Goal: Task Accomplishment & Management: Manage account settings

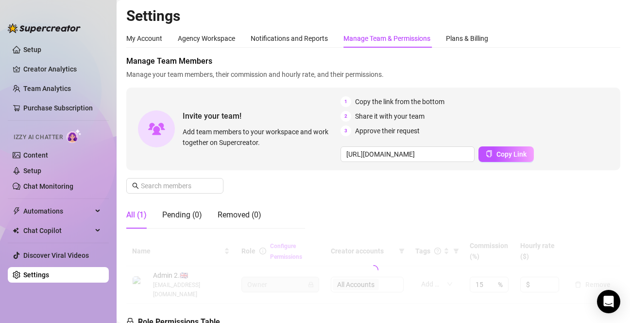
click at [385, 214] on div "Manage Team Members Manage your team members, their commission and hourly rate,…" at bounding box center [373, 145] width 494 height 181
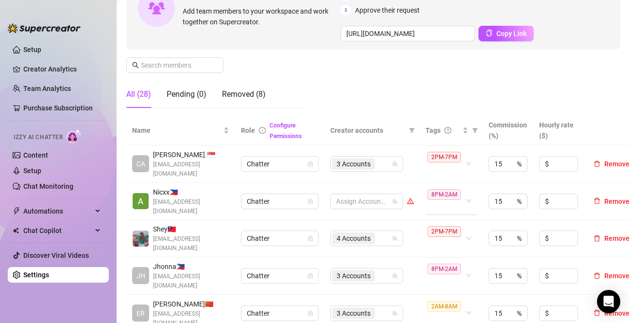
scroll to position [146, 0]
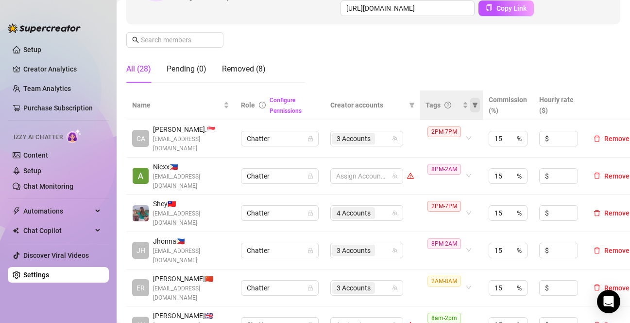
click at [474, 106] on icon "filter" at bounding box center [475, 105] width 6 height 6
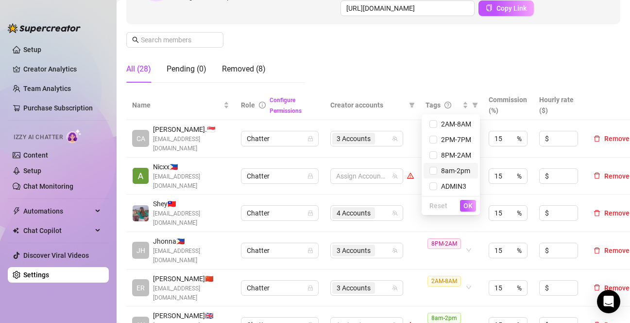
click at [453, 173] on span "8am-2pm" at bounding box center [453, 171] width 33 height 8
checkbox input "true"
click at [464, 199] on div "Reset OK" at bounding box center [451, 205] width 58 height 19
click at [466, 205] on span "OK" at bounding box center [468, 206] width 9 height 8
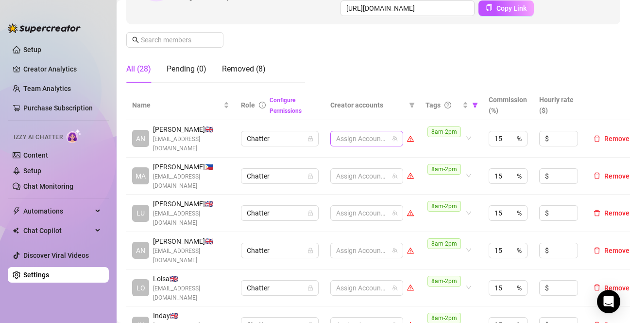
click at [365, 136] on div at bounding box center [361, 139] width 59 height 14
type input "en"
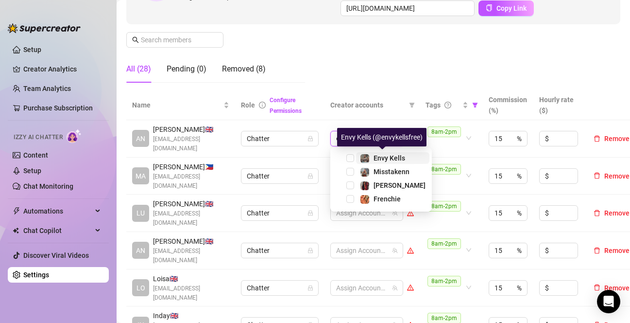
click at [360, 156] on span at bounding box center [365, 159] width 10 height 10
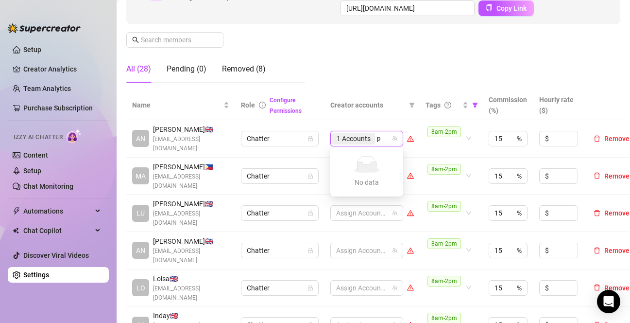
type input "ph"
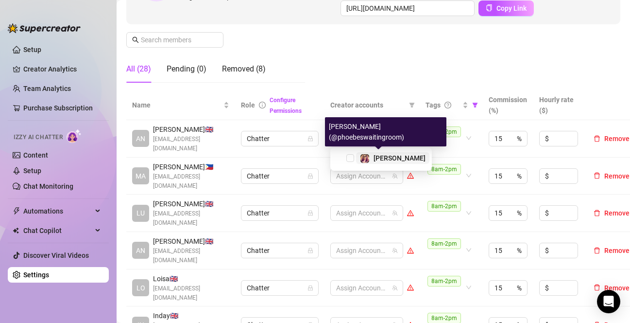
click at [372, 159] on div "[PERSON_NAME]" at bounding box center [393, 158] width 66 height 12
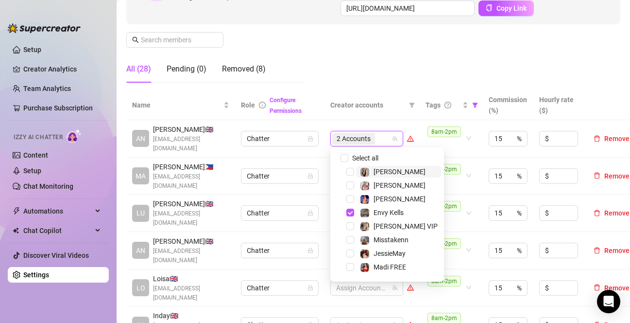
type input "c"
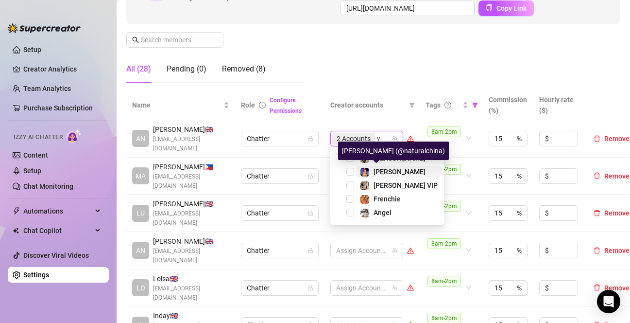
type input "va"
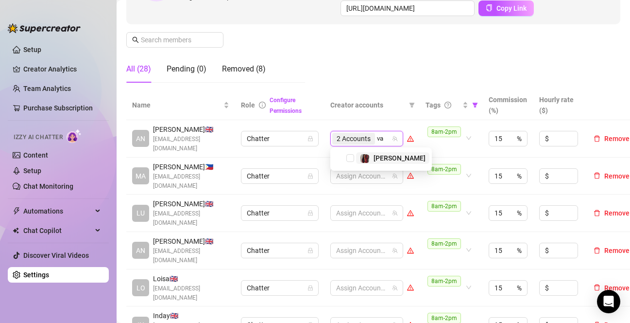
click at [388, 161] on span "[PERSON_NAME]" at bounding box center [400, 158] width 52 height 8
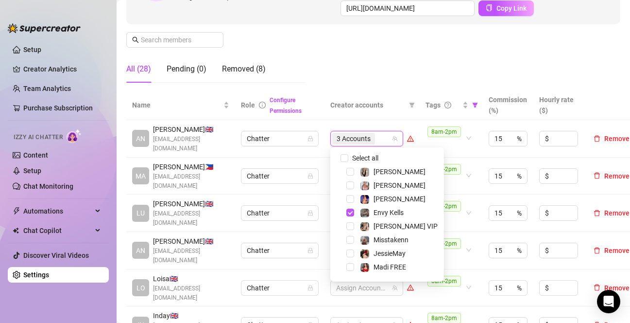
click at [386, 58] on div "Manage Team Members Manage your team members, their commission and hourly rate,…" at bounding box center [373, 0] width 494 height 181
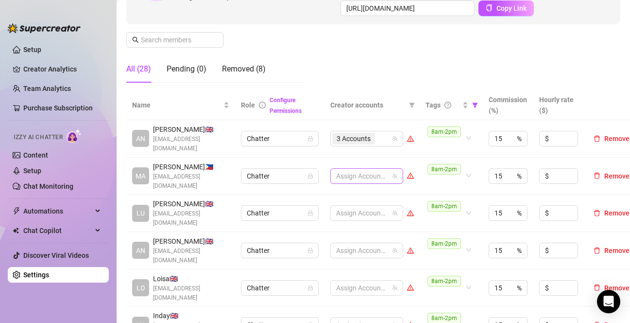
click at [364, 168] on div "Assign Accounts" at bounding box center [366, 176] width 73 height 16
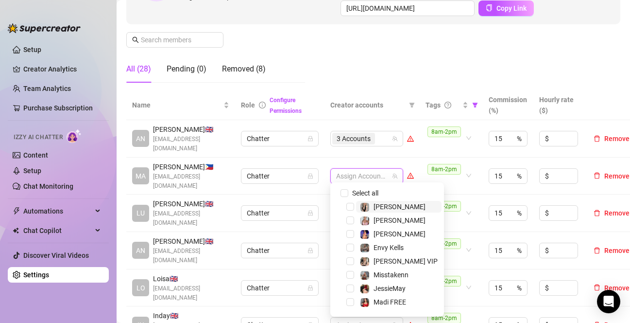
click at [362, 172] on div at bounding box center [361, 176] width 59 height 14
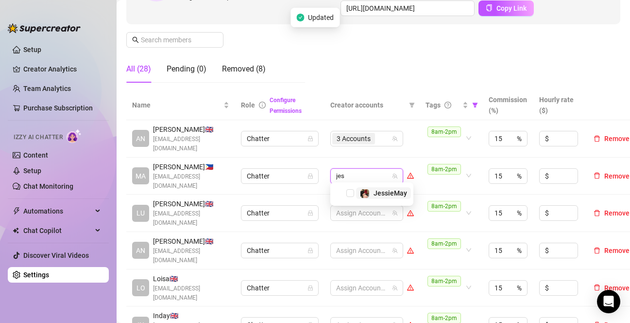
type input "[PERSON_NAME]"
click at [348, 191] on span "Select tree node" at bounding box center [351, 193] width 8 height 8
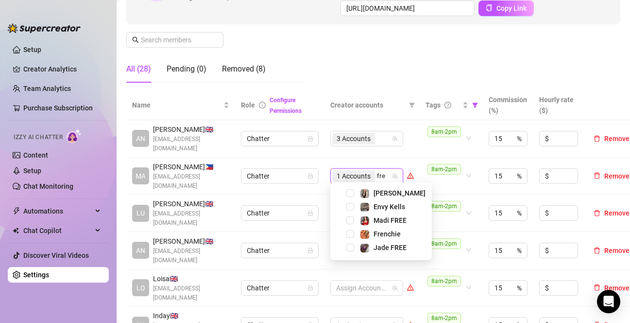
type input "fren"
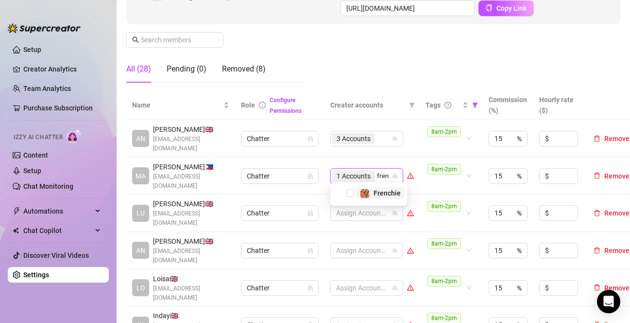
click at [354, 198] on div "Frenchie" at bounding box center [369, 193] width 72 height 12
click at [359, 194] on span "Frenchie" at bounding box center [380, 193] width 49 height 12
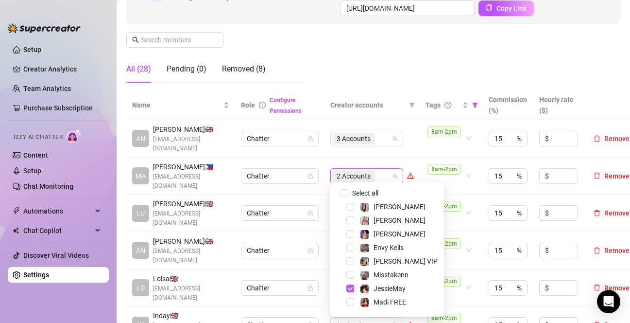
click at [416, 150] on td "3 Accounts" at bounding box center [372, 138] width 95 height 37
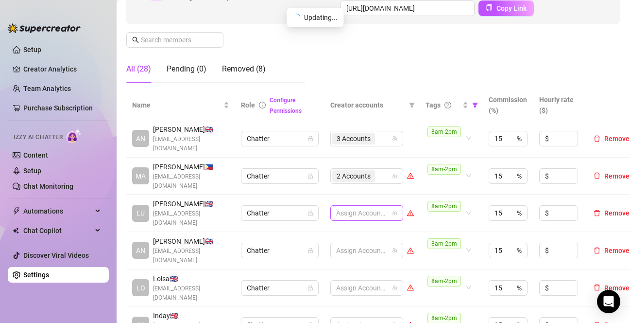
click at [356, 208] on div at bounding box center [361, 213] width 59 height 14
type input "n"
type input "miss"
click at [358, 179] on span "Misstakenn" at bounding box center [384, 185] width 57 height 12
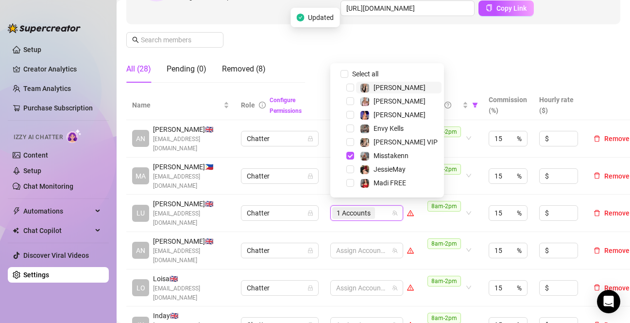
type input "c"
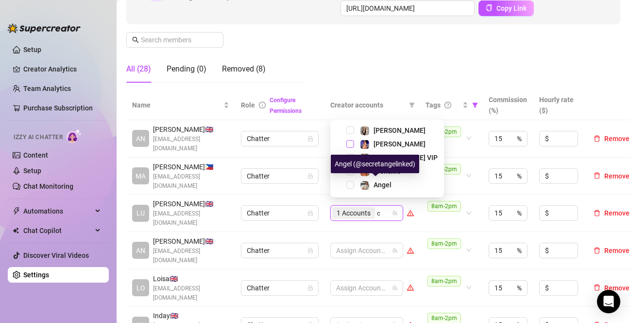
click at [353, 141] on span "Select tree node" at bounding box center [351, 144] width 8 height 8
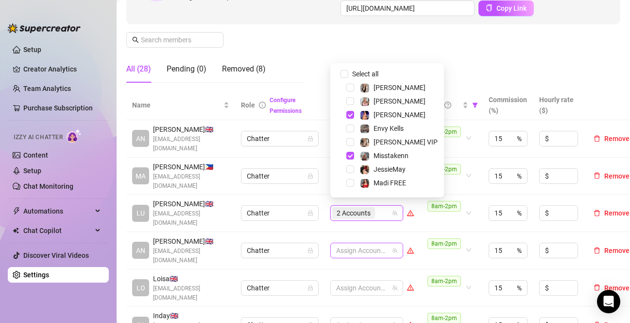
click at [361, 243] on div at bounding box center [361, 250] width 59 height 14
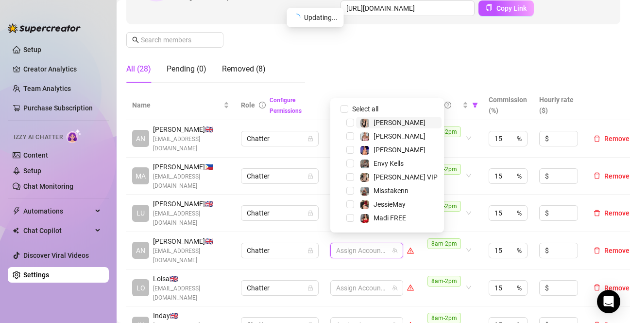
type input "n"
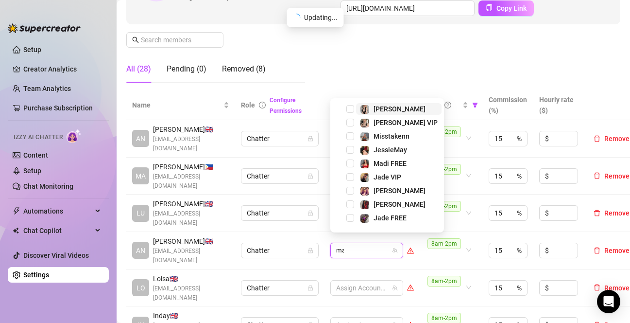
type input "madi"
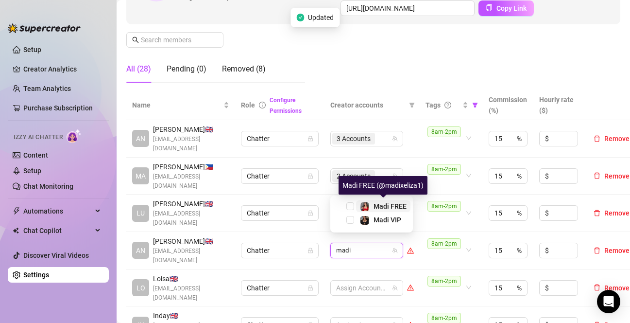
click at [380, 205] on span "Madi FREE" at bounding box center [390, 206] width 33 height 8
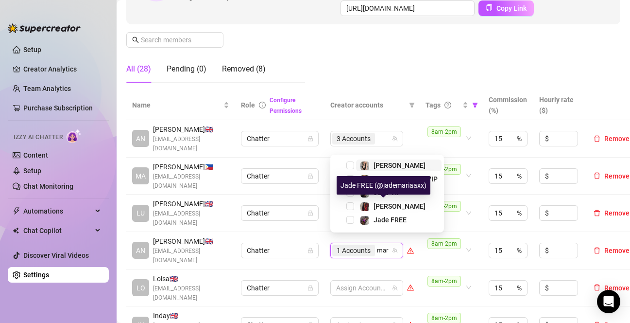
type input "mari"
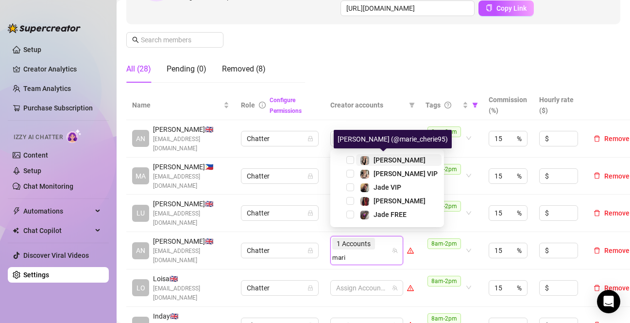
click at [385, 164] on div "[PERSON_NAME]" at bounding box center [400, 160] width 52 height 12
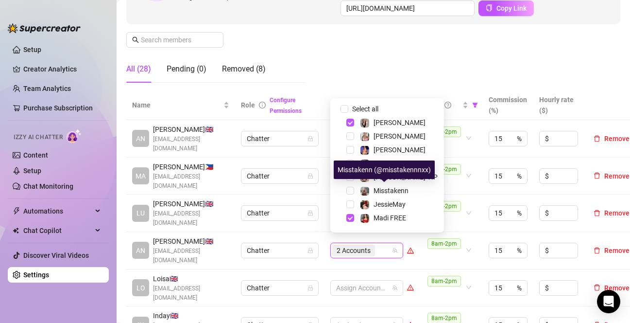
click at [381, 176] on div "Misstakenn (@misstakennnxx)" at bounding box center [384, 169] width 101 height 18
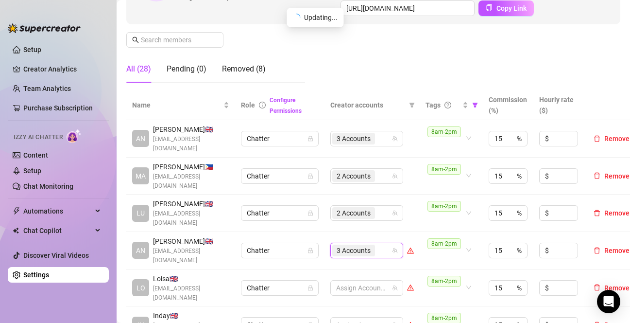
click at [382, 243] on div "3 Accounts" at bounding box center [361, 250] width 59 height 14
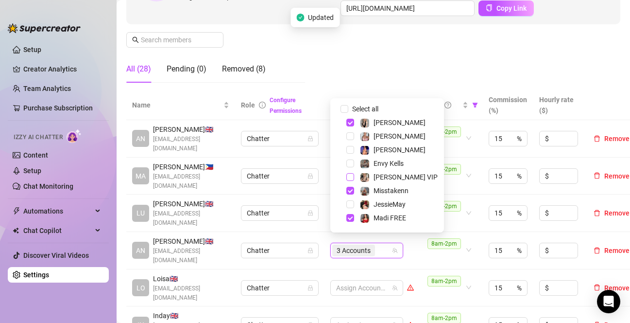
click at [350, 176] on span "Select tree node" at bounding box center [351, 177] width 8 height 8
click at [351, 187] on span "Select tree node" at bounding box center [351, 191] width 8 height 8
click at [418, 249] on td "3 Accounts" at bounding box center [372, 250] width 95 height 37
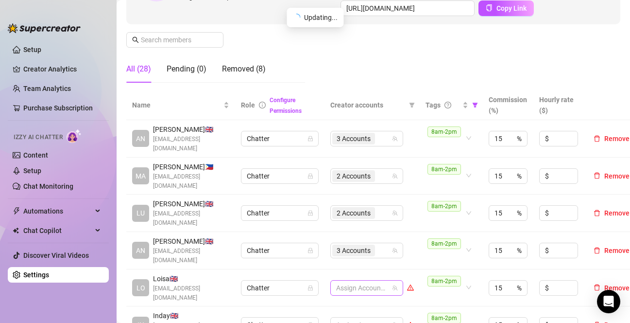
click at [350, 284] on div at bounding box center [361, 288] width 59 height 14
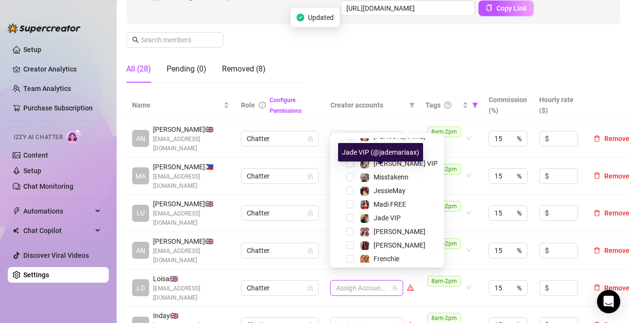
scroll to position [93, 0]
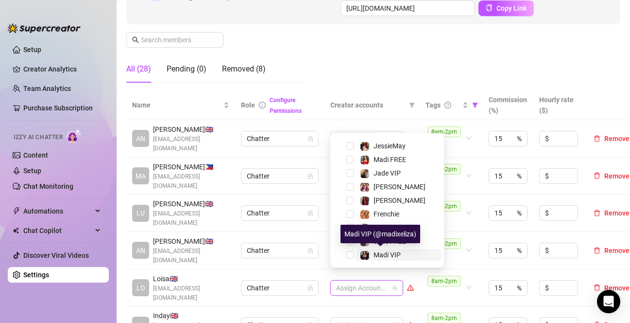
click at [377, 254] on span "Madi VIP" at bounding box center [387, 255] width 27 height 8
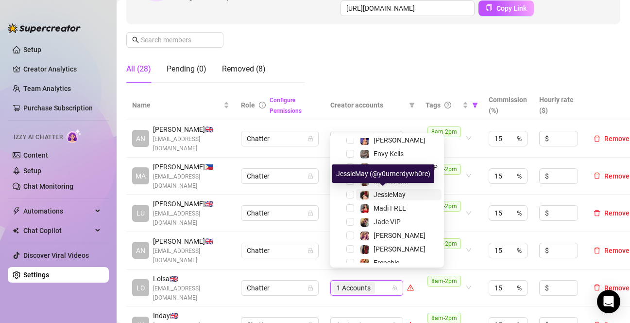
scroll to position [0, 0]
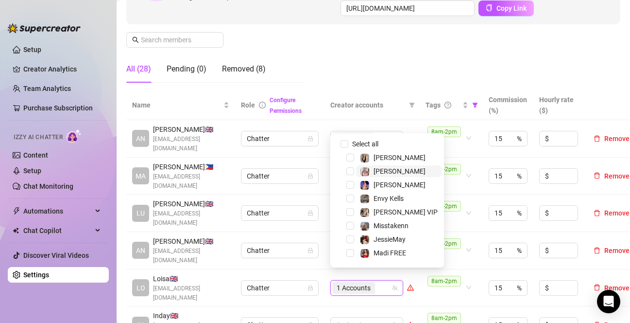
click at [358, 171] on span "[PERSON_NAME]" at bounding box center [399, 171] width 86 height 12
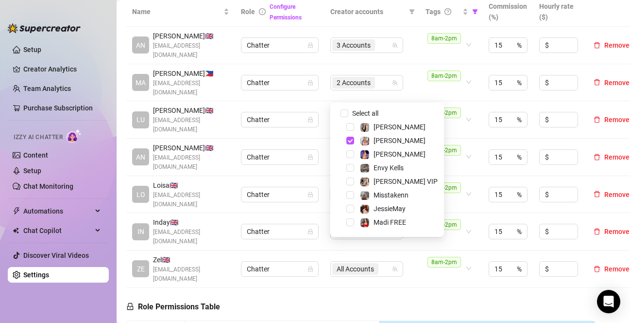
scroll to position [243, 0]
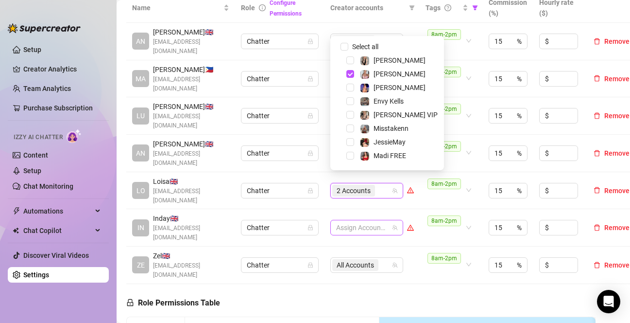
click at [351, 221] on div at bounding box center [361, 228] width 59 height 14
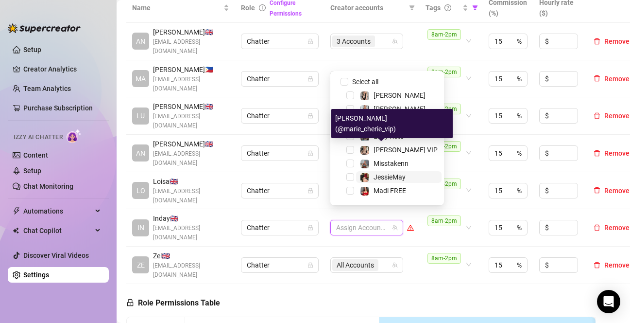
scroll to position [49, 0]
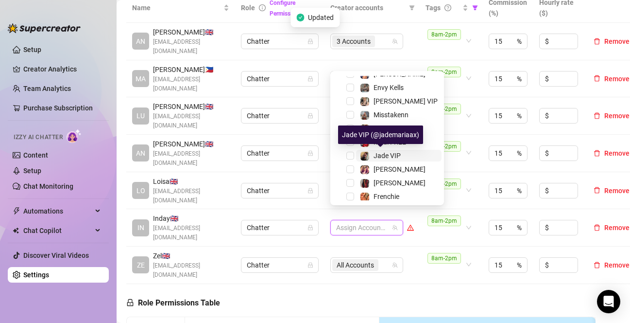
click at [381, 154] on span "Jade VIP" at bounding box center [387, 156] width 27 height 8
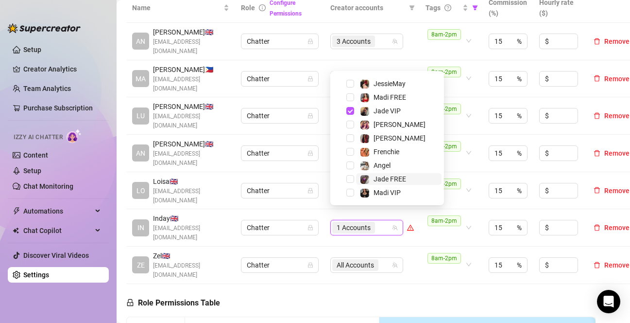
click at [386, 181] on span "Jade FREE" at bounding box center [390, 179] width 33 height 8
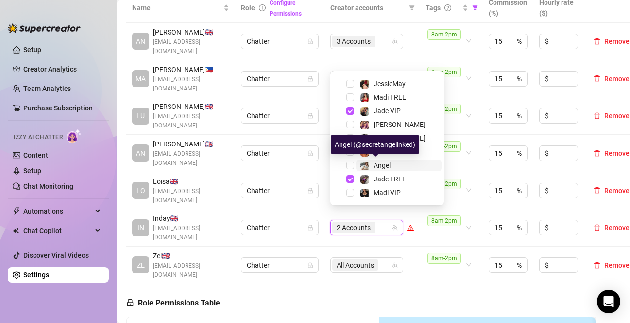
click at [383, 166] on span "Angel" at bounding box center [382, 165] width 17 height 8
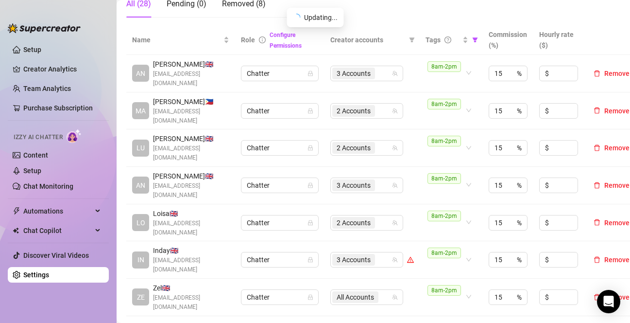
scroll to position [194, 0]
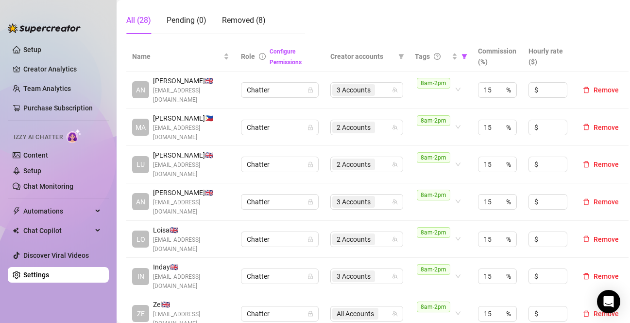
click at [233, 312] on td "ZE Zel 🇬🇧 [EMAIL_ADDRESS][DOMAIN_NAME]" at bounding box center [180, 313] width 109 height 37
click at [386, 232] on div "2 Accounts" at bounding box center [361, 239] width 59 height 14
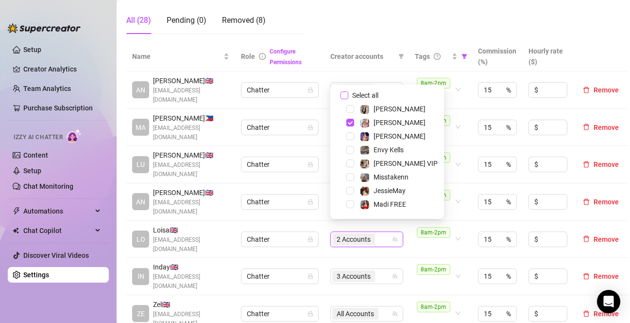
click at [345, 96] on input "Select all" at bounding box center [345, 95] width 8 height 8
click at [344, 97] on input "Select all" at bounding box center [345, 95] width 8 height 8
checkbox input "false"
click at [271, 124] on span "Chatter" at bounding box center [280, 127] width 66 height 15
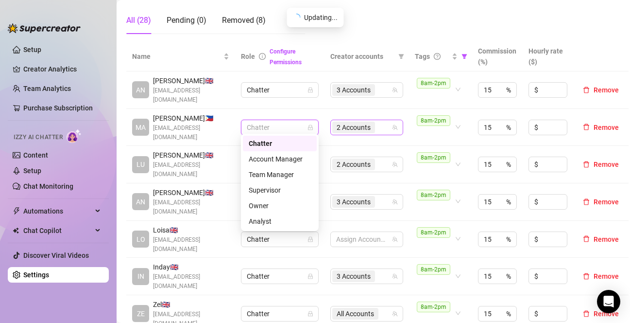
click at [359, 122] on span "2 Accounts" at bounding box center [354, 127] width 34 height 11
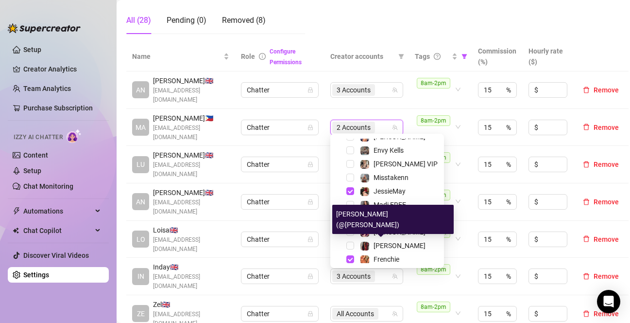
scroll to position [93, 0]
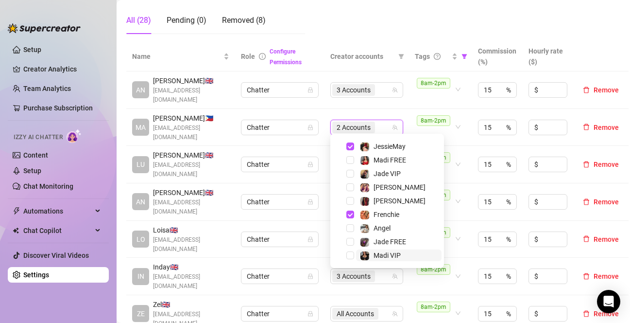
click at [363, 251] on img at bounding box center [365, 255] width 9 height 9
drag, startPoint x: 306, startPoint y: 314, endPoint x: 304, endPoint y: 278, distance: 36.5
click at [307, 314] on td "Chatter" at bounding box center [279, 313] width 89 height 37
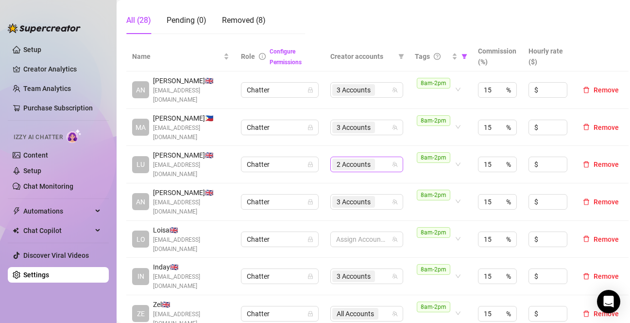
click at [380, 157] on div "2 Accounts" at bounding box center [361, 164] width 59 height 14
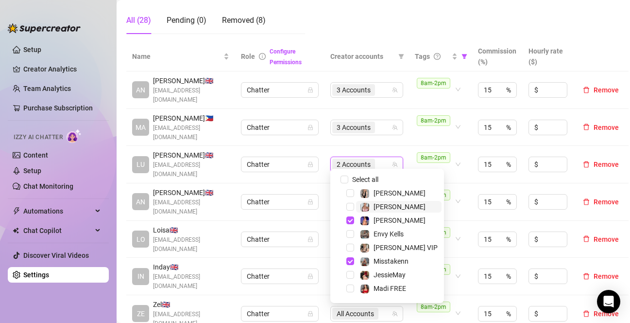
click at [374, 206] on span "[PERSON_NAME]" at bounding box center [400, 207] width 52 height 8
